Goal: Task Accomplishment & Management: Use online tool/utility

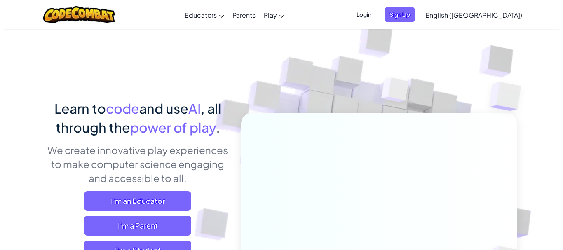
scroll to position [137, 0]
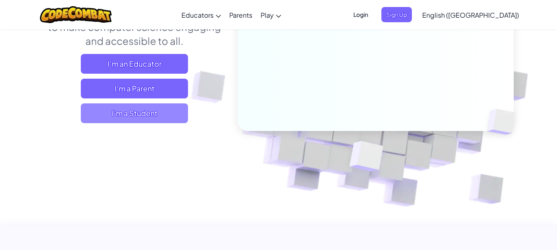
click at [164, 115] on span "I'm a Student" at bounding box center [134, 113] width 107 height 20
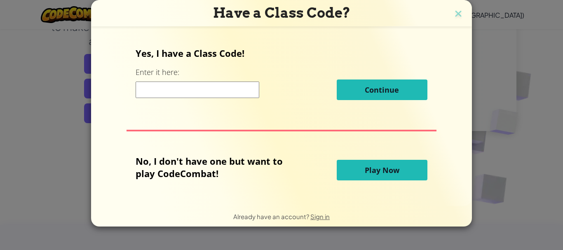
click at [284, 90] on div "Continue" at bounding box center [281, 90] width 291 height 21
click at [380, 178] on button "Play Now" at bounding box center [382, 170] width 91 height 21
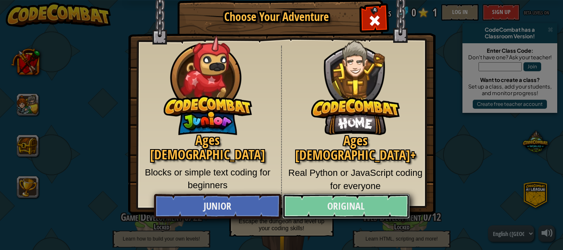
click at [358, 210] on link "Original" at bounding box center [345, 206] width 127 height 25
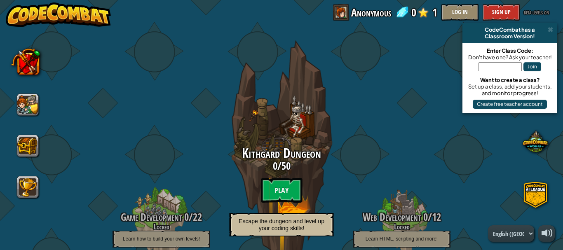
click at [550, 28] on span at bounding box center [550, 29] width 5 height 7
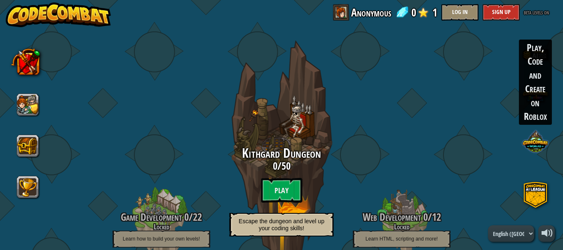
click at [537, 145] on span at bounding box center [535, 142] width 26 height 26
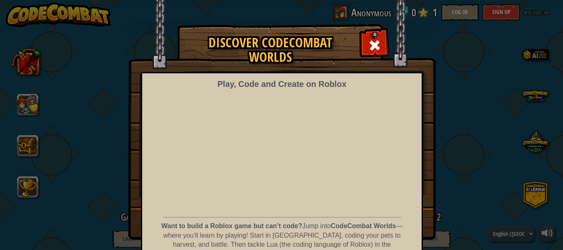
scroll to position [57, 0]
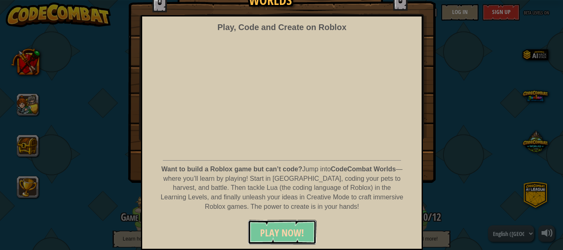
click at [285, 236] on span "PLAY NOW!" at bounding box center [282, 232] width 44 height 13
